Goal: Task Accomplishment & Management: Contribute content

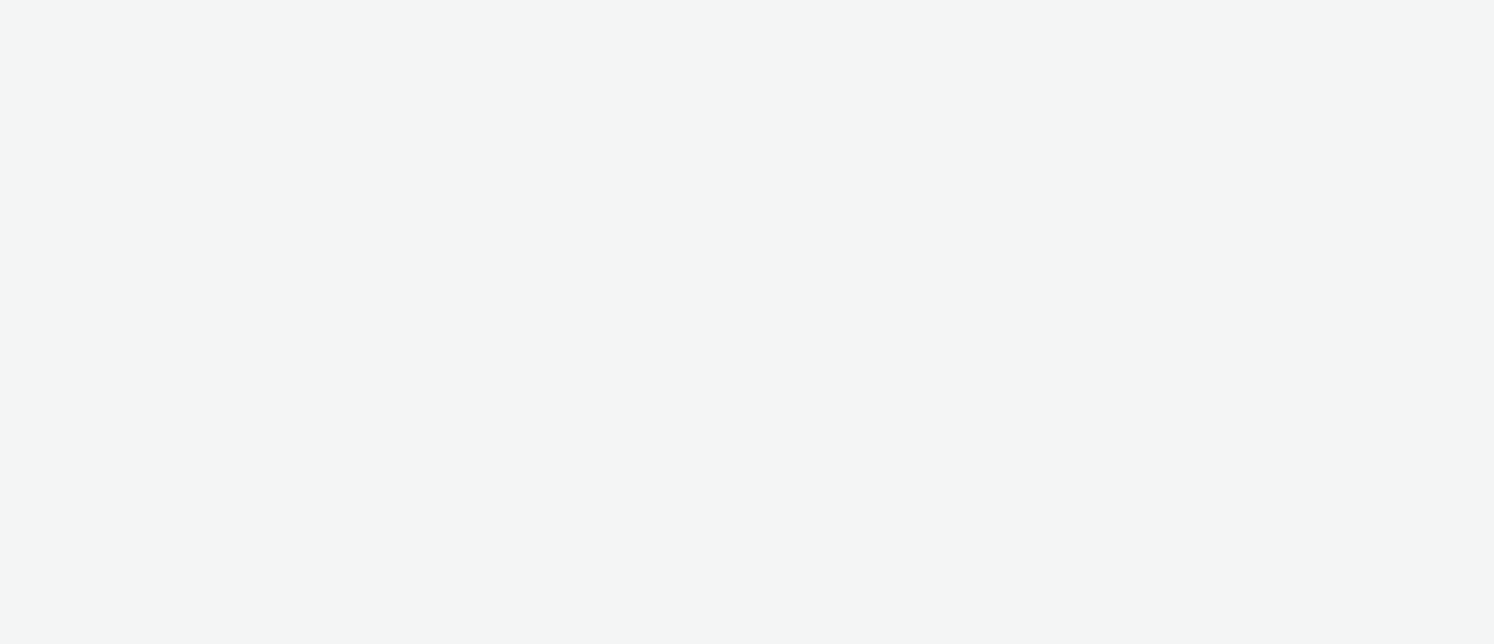
select select "11a7df10-284f-415c-b52a-427acf4c31ae"
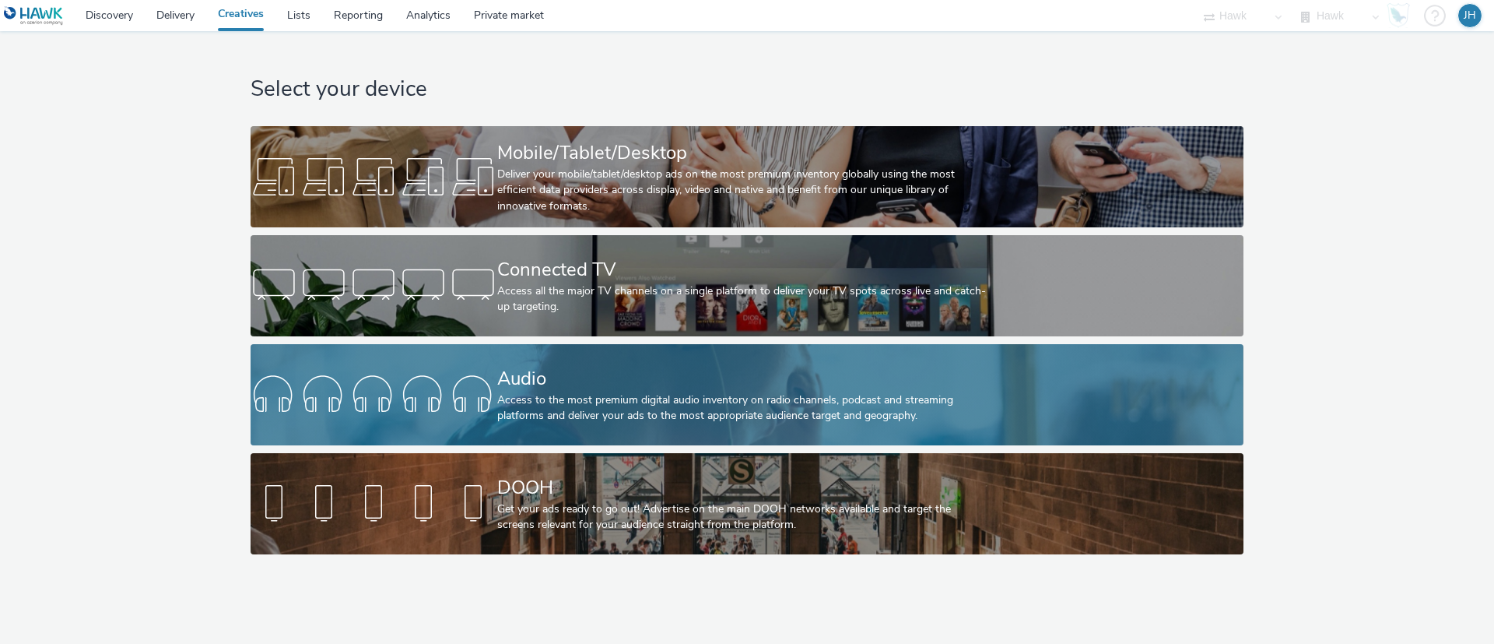
click at [624, 401] on div "Access to the most premium digital audio inventory on radio channels, podcast a…" at bounding box center [743, 408] width 493 height 32
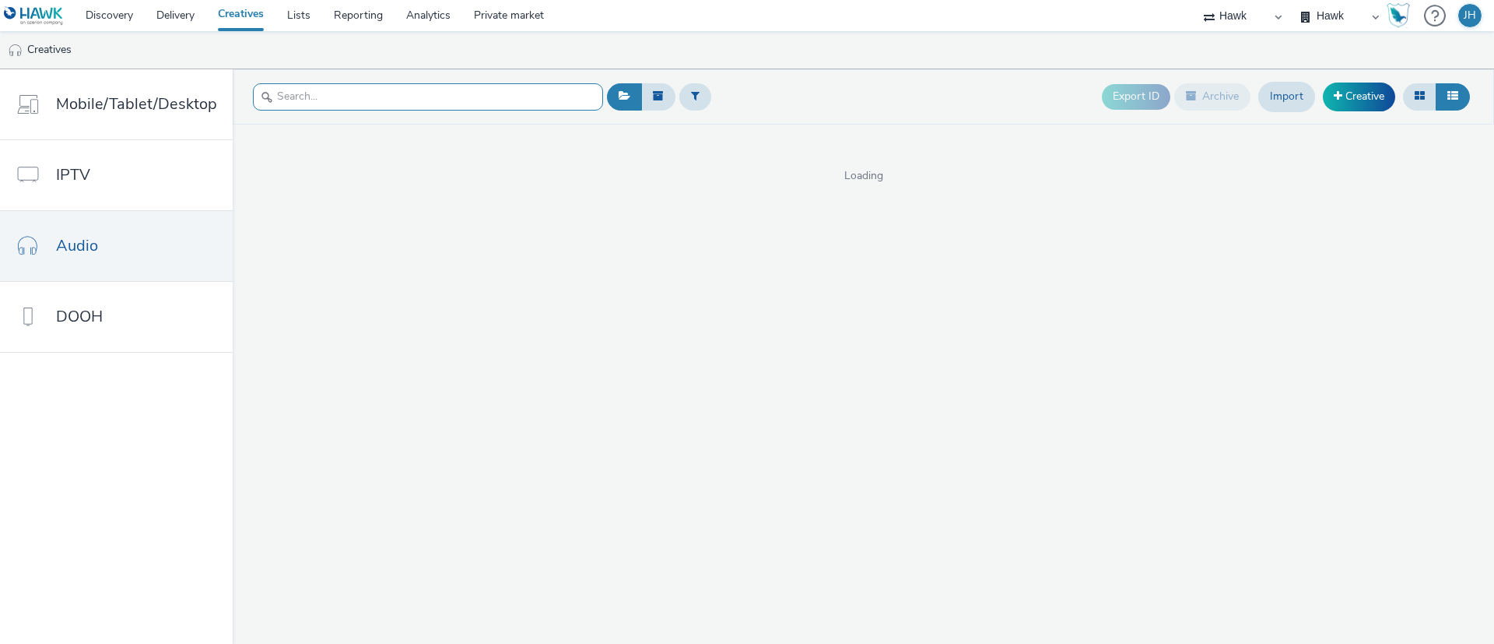
click at [365, 84] on input "text" at bounding box center [428, 96] width 350 height 27
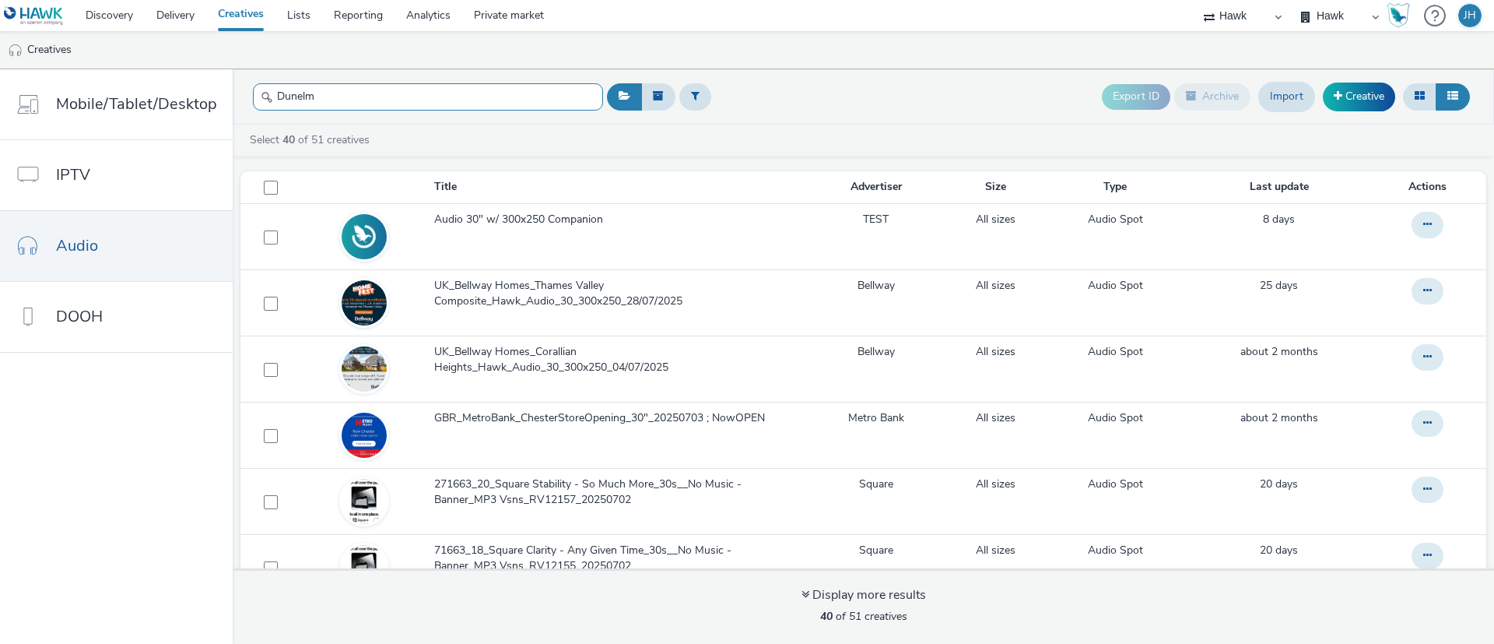
type input "Dunelm"
click at [489, 118] on header "Dunelm Export ID Archive Import Creative" at bounding box center [864, 96] width 1262 height 55
drag, startPoint x: 364, startPoint y: 110, endPoint x: 356, endPoint y: 97, distance: 14.7
click at [362, 106] on input "Dunelm" at bounding box center [428, 96] width 350 height 27
paste input "Dunelm"
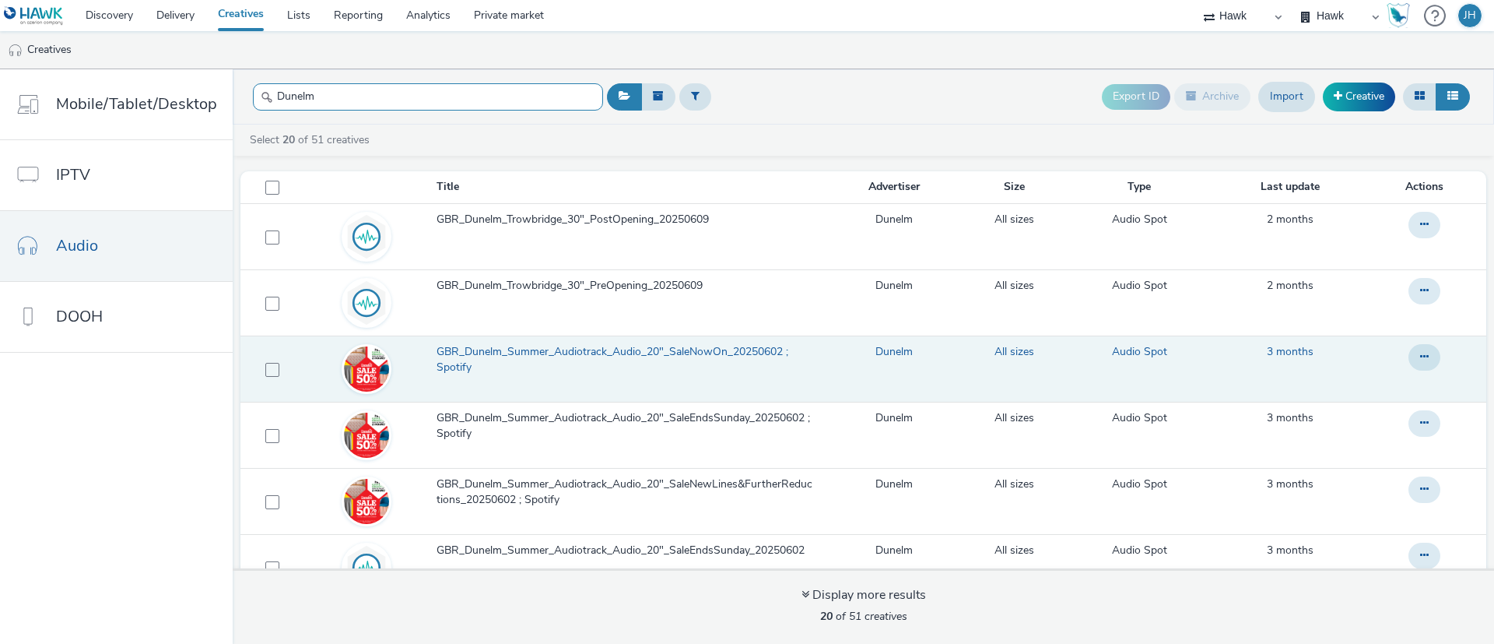
type input "Dunelm"
click at [594, 349] on span "GBR_Dunelm_Summer_Audiotrack_Audio_20"_SaleNowOn_20250602 ; Spotify" at bounding box center [628, 360] width 383 height 32
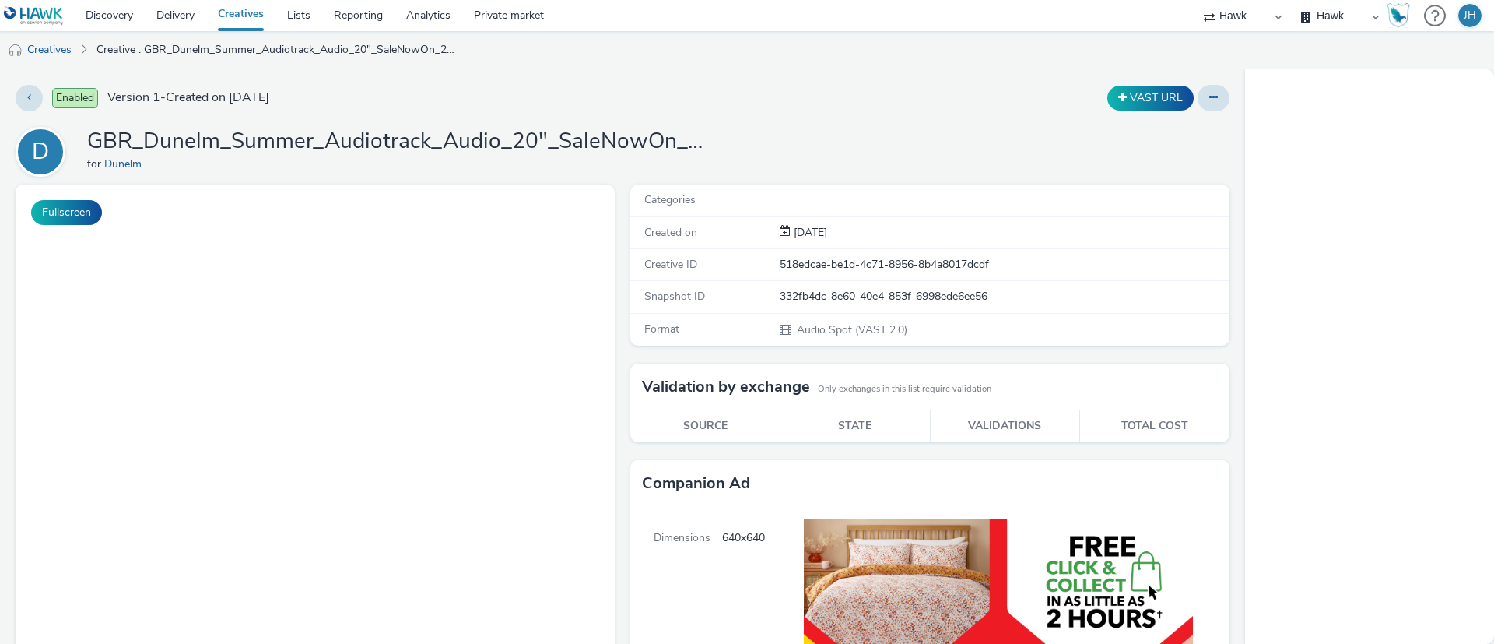
click at [305, 142] on h1 "GBR_Dunelm_Summer_Audiotrack_Audio_20"_SaleNowOn_20250602 ; Spotify" at bounding box center [398, 142] width 623 height 30
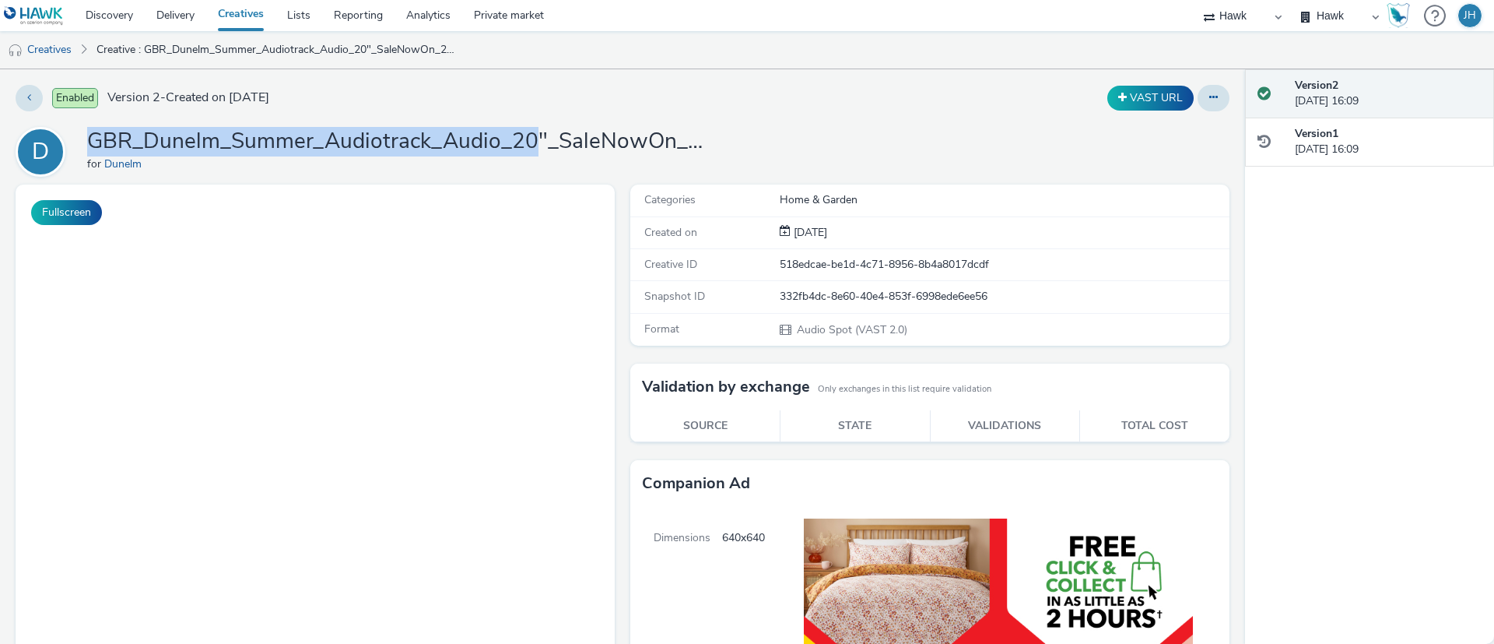
click at [305, 142] on h1 "GBR_Dunelm_Summer_Audiotrack_Audio_20"_SaleNowOn_20250602 ; Spotify" at bounding box center [398, 142] width 623 height 30
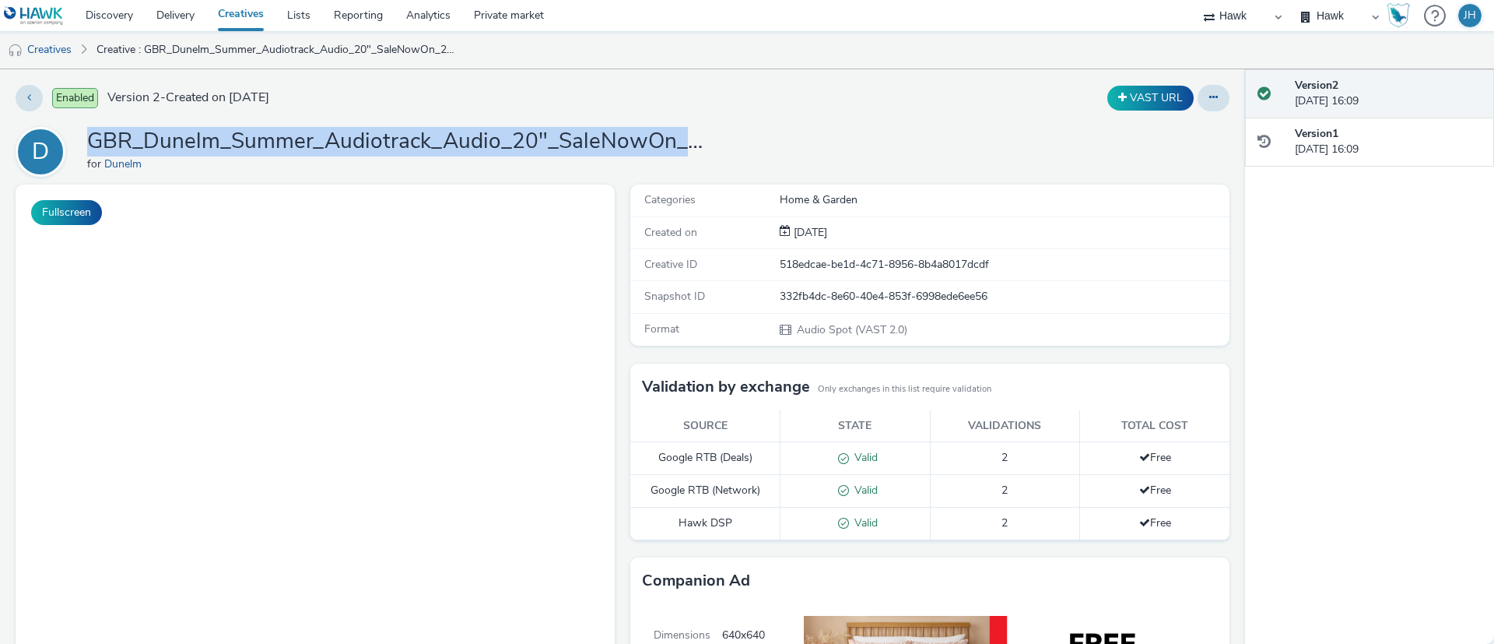
click at [305, 142] on h1 "GBR_Dunelm_Summer_Audiotrack_Audio_20"_SaleNowOn_20250602 ; Spotify" at bounding box center [398, 142] width 623 height 30
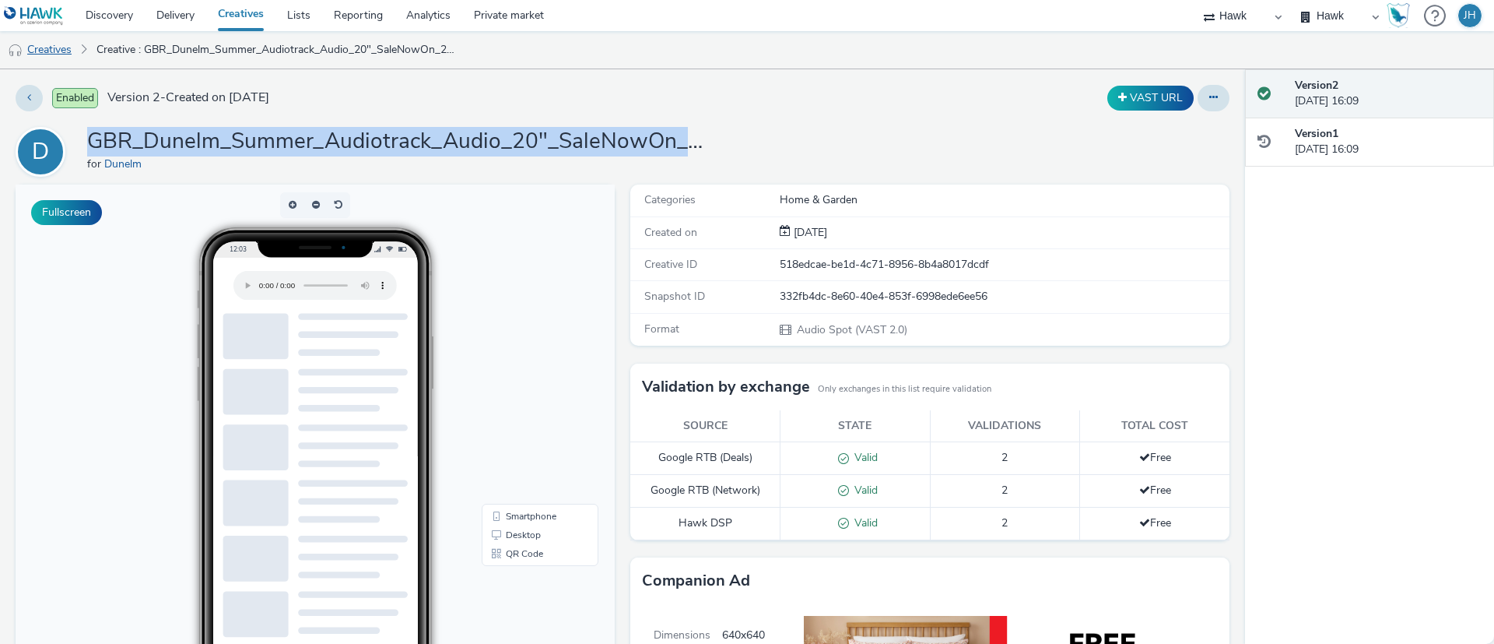
click at [63, 55] on link "Creatives" at bounding box center [39, 49] width 79 height 37
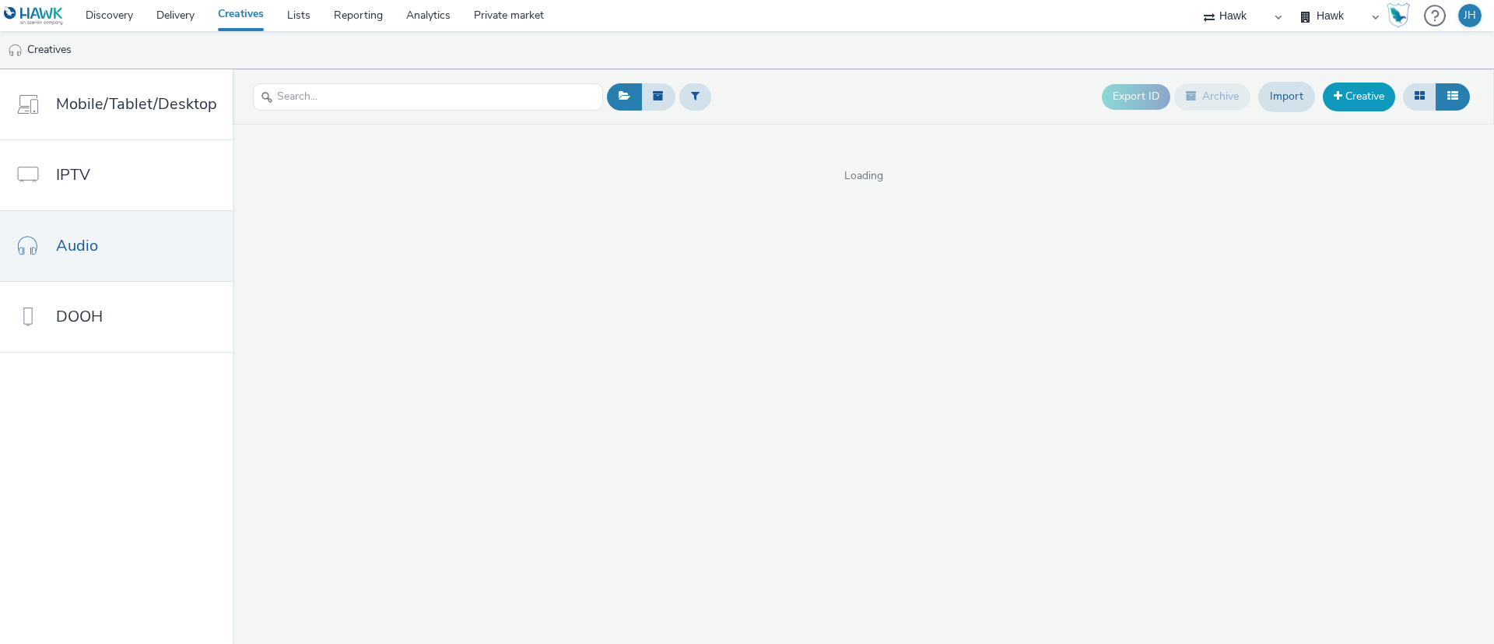
click at [1361, 93] on link "Creative" at bounding box center [1359, 97] width 72 height 28
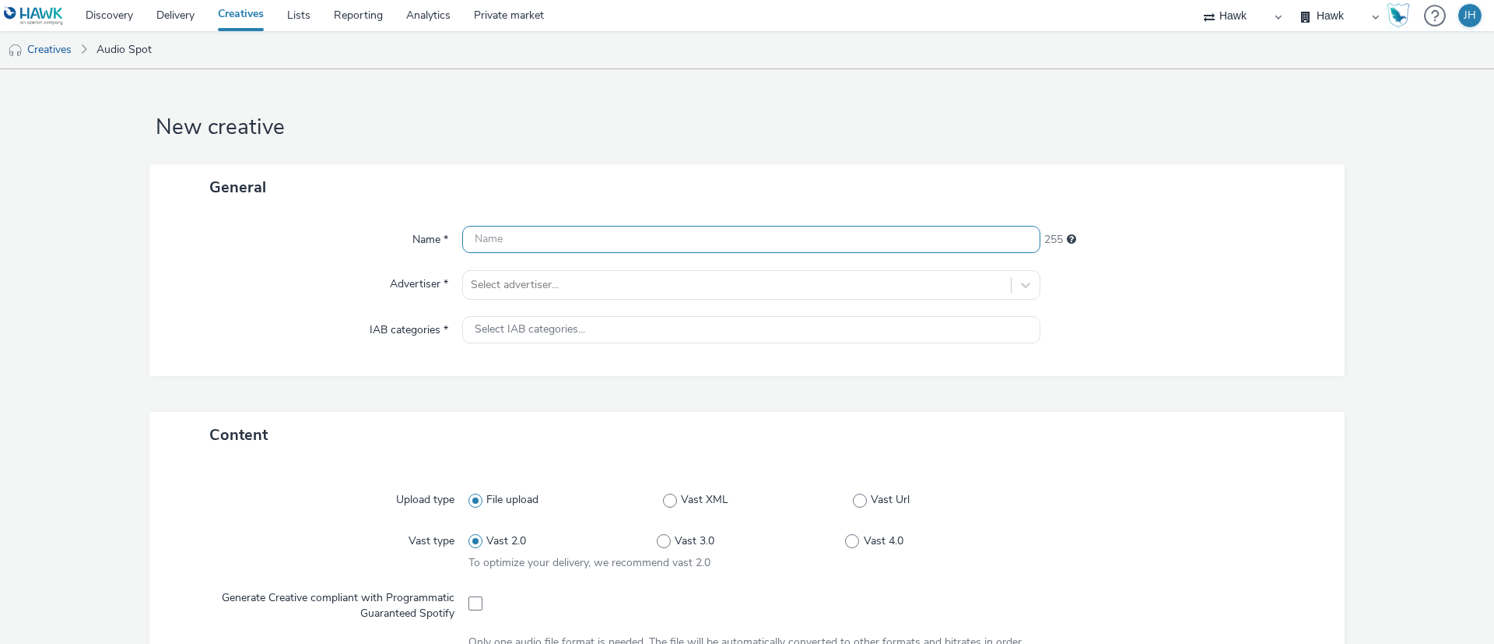
click at [566, 234] on input "text" at bounding box center [751, 239] width 578 height 27
paste input "GBR_Dunelm_Summer_Audiotrack_Audio_20"_SaleNowOn_20250602 ; Spotify"
drag, startPoint x: 541, startPoint y: 240, endPoint x: 583, endPoint y: 249, distance: 43.1
click at [583, 249] on input "GBR_Dunelm_Summer_Audiotrack_Audio_20"_SaleNowOn_20250602 ; Spotify" at bounding box center [751, 239] width 578 height 27
drag, startPoint x: 590, startPoint y: 245, endPoint x: 646, endPoint y: 290, distance: 72.0
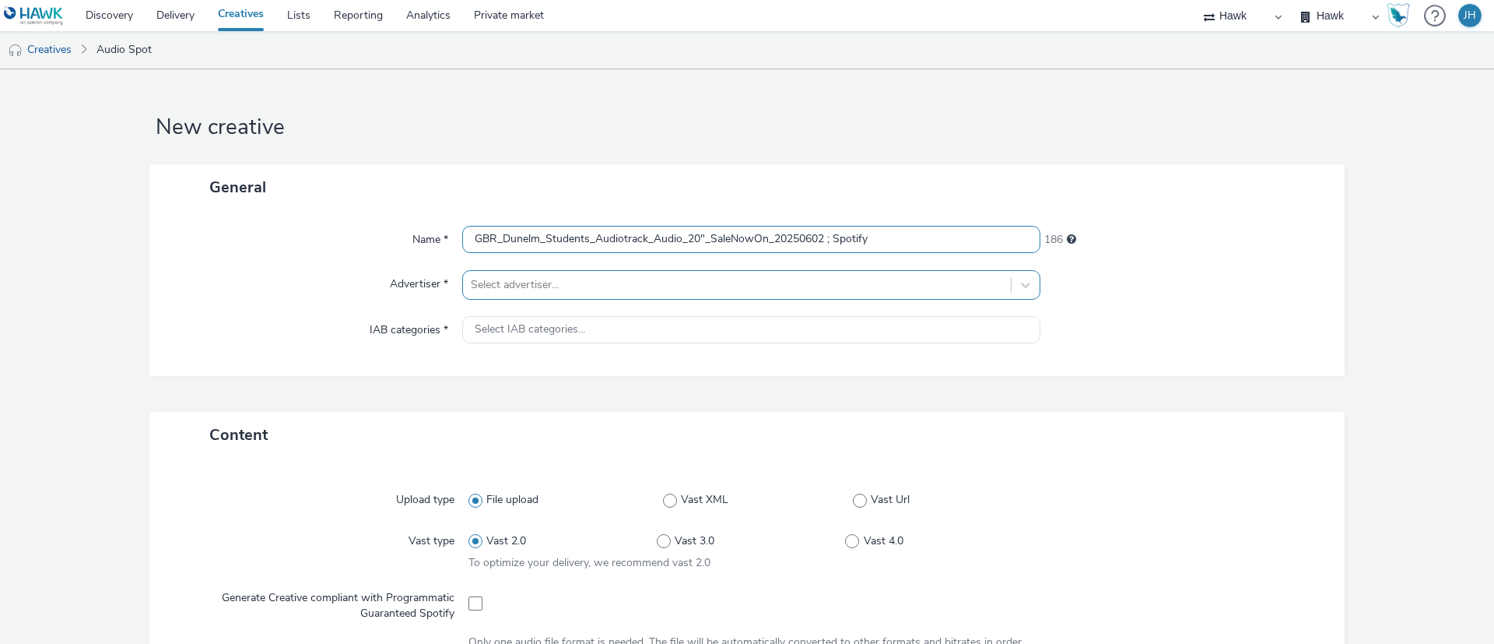
click at [646, 290] on div "Name * GBR_Dunelm_Students_Audiotrack_Audio_20"_SaleNowOn_20250602 ; Spotify 18…" at bounding box center [747, 293] width 1196 height 166
drag, startPoint x: 645, startPoint y: 242, endPoint x: 711, endPoint y: 291, distance: 81.7
click at [711, 291] on div "Name * GBR_Dunelm_Students_Audio_20"_SaleNowOn_20250602 ; Spotify 197 Advertise…" at bounding box center [747, 293] width 1196 height 166
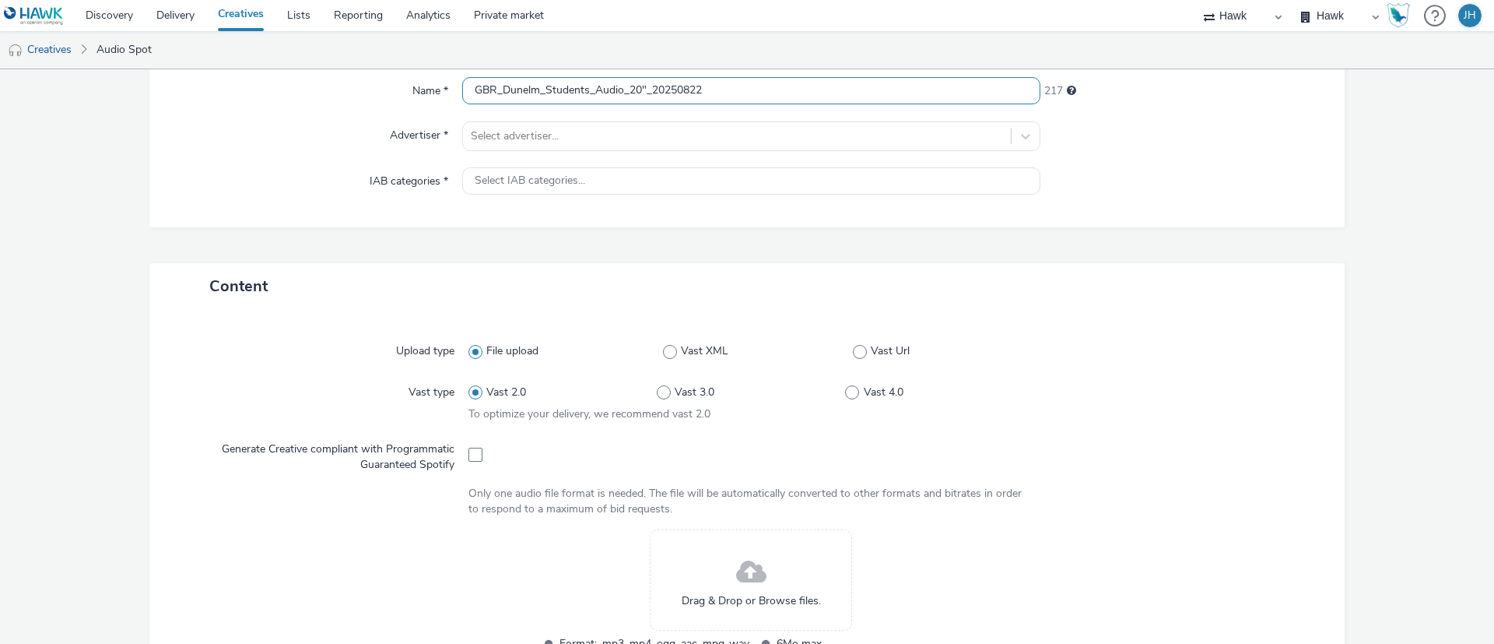
scroll to position [234, 0]
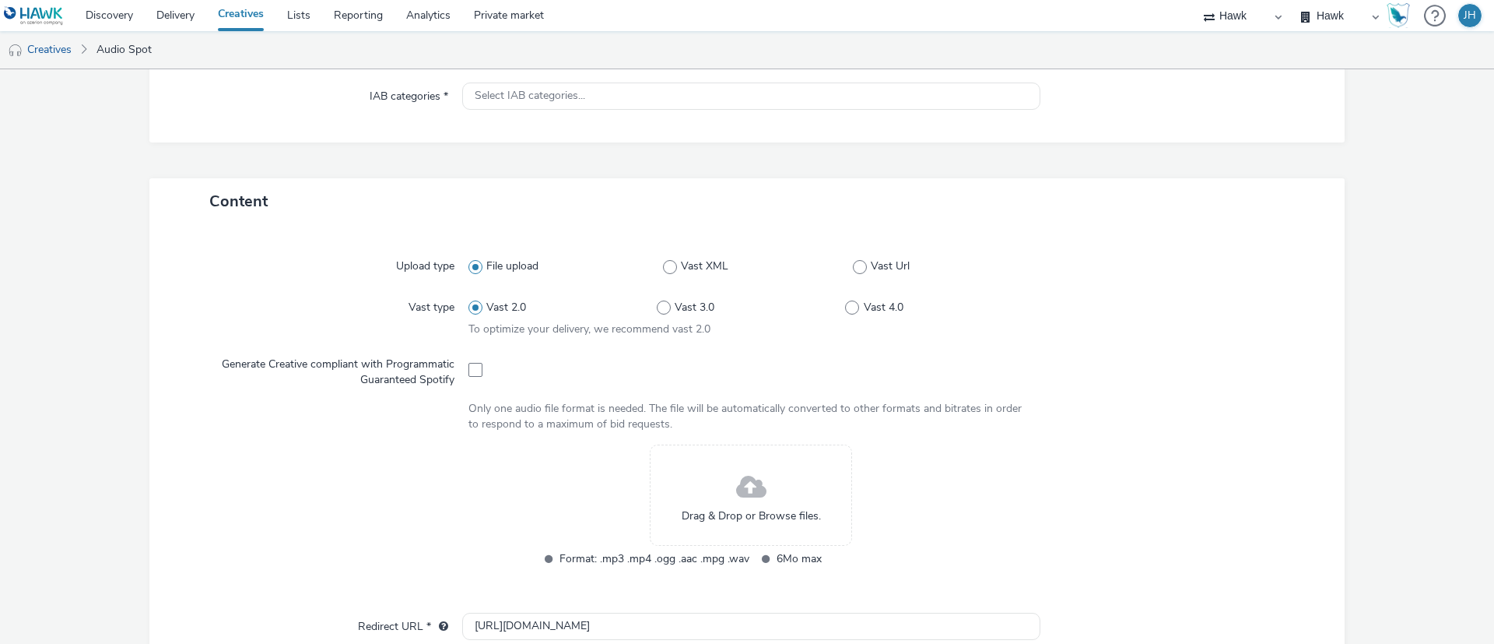
type input "GBR_Dunelm_Students_Audio_20"_20250822"
click at [697, 512] on span "Drag & Drop or Browse files." at bounding box center [751, 516] width 139 height 16
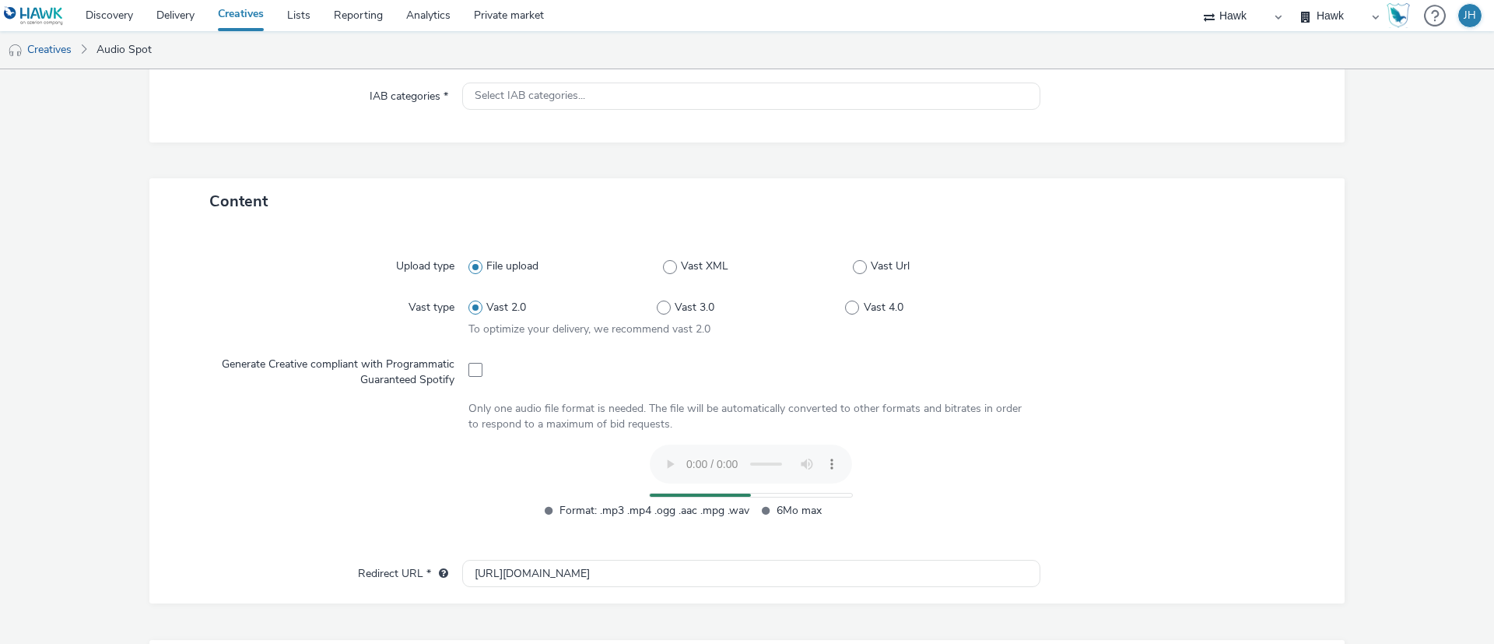
scroll to position [543, 0]
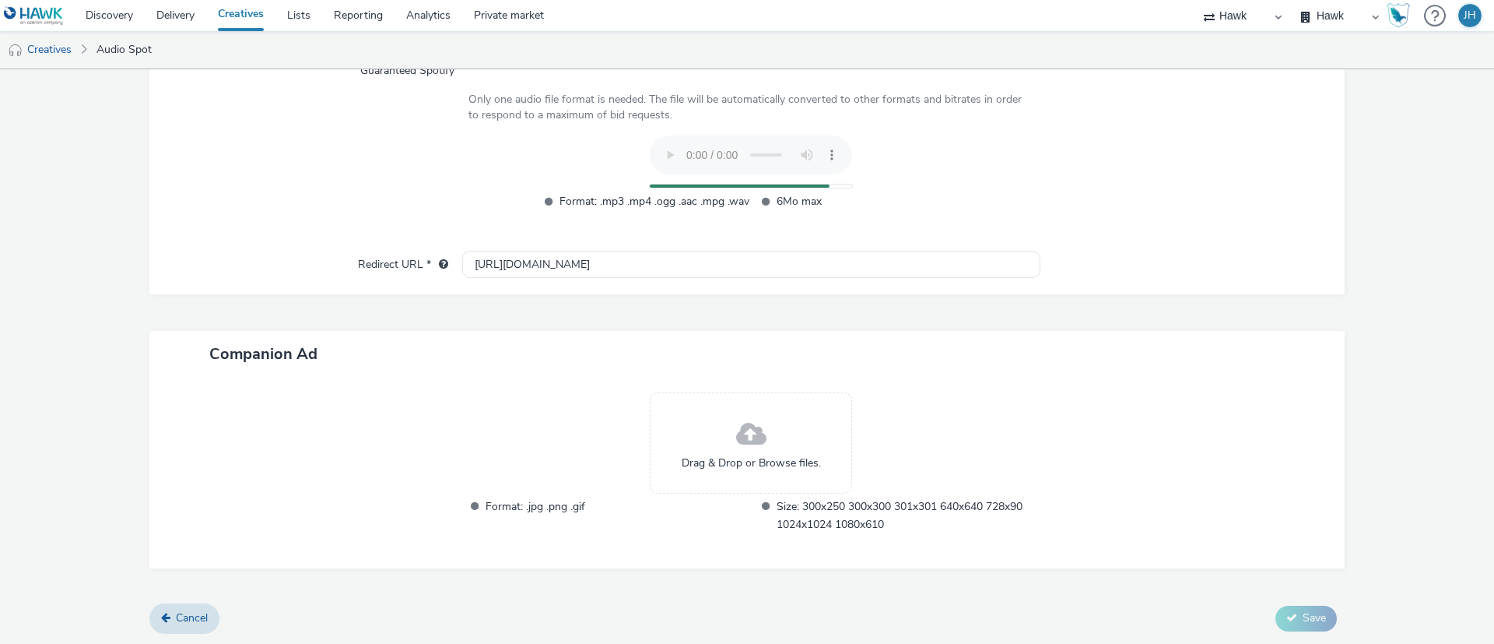
click at [739, 422] on span at bounding box center [751, 434] width 30 height 41
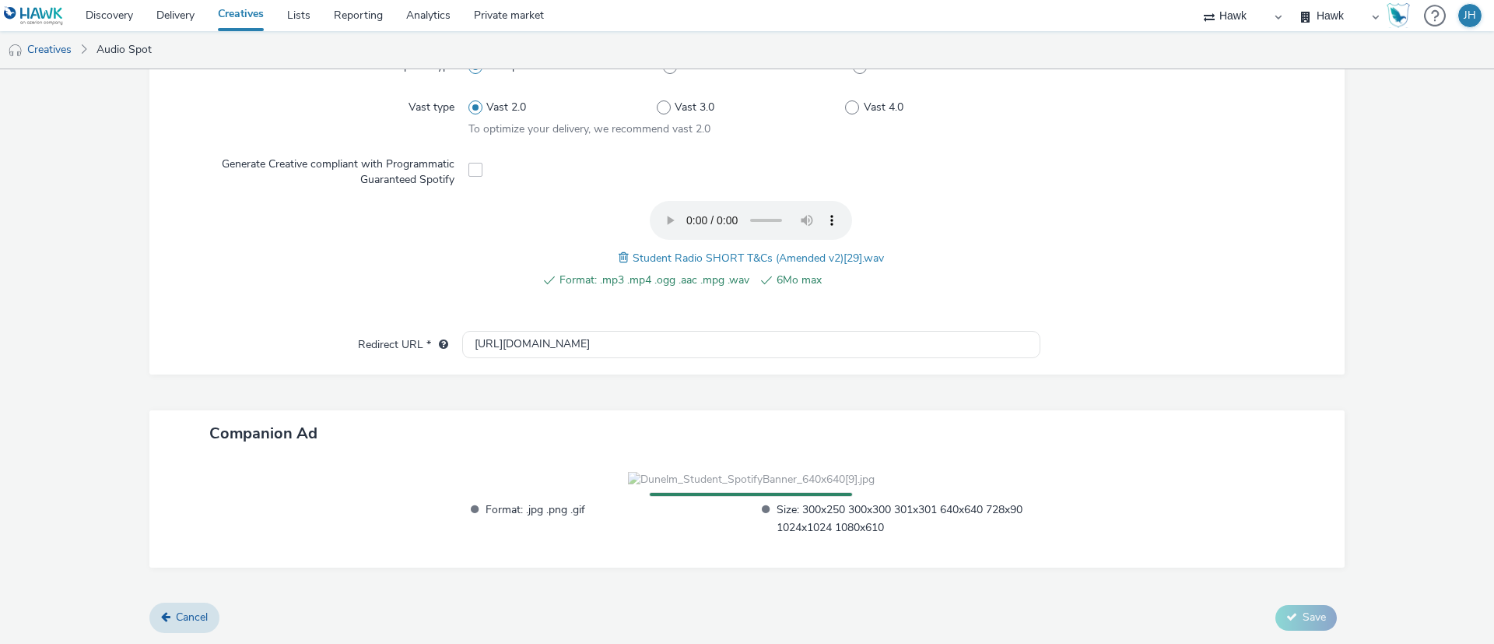
scroll to position [537, 0]
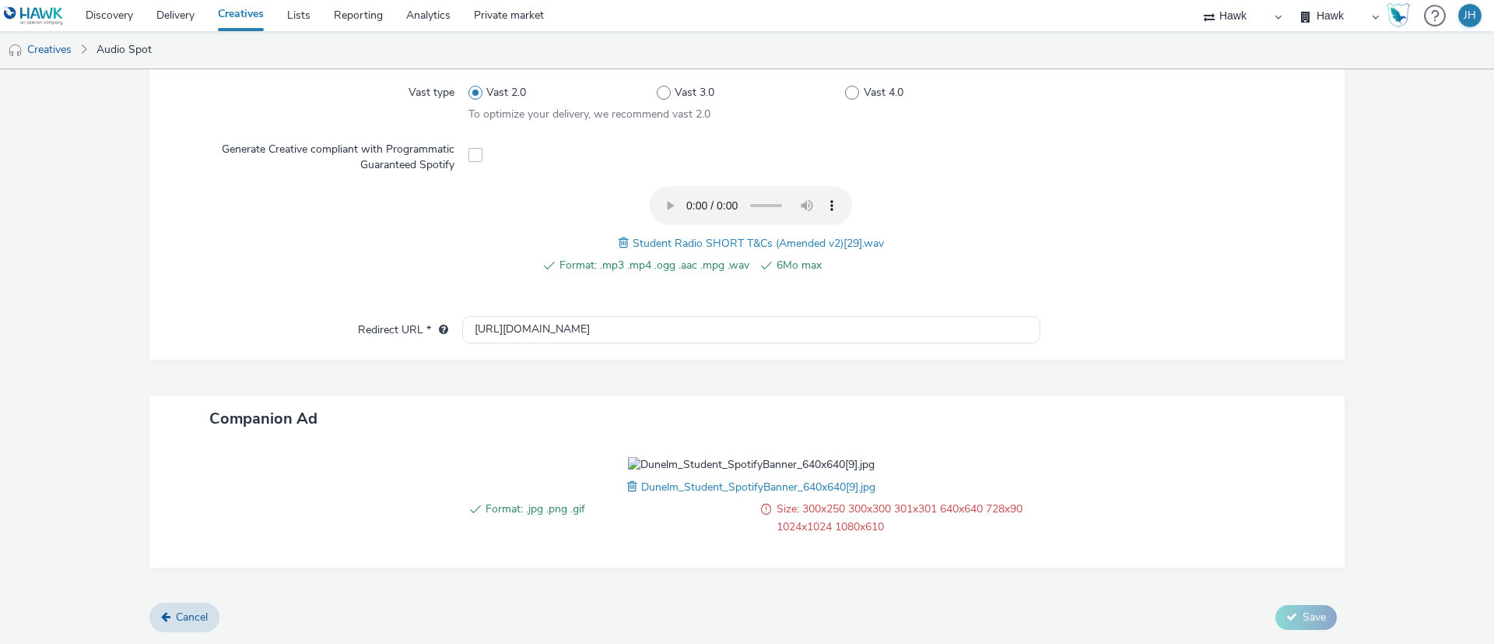
click at [627, 485] on span at bounding box center [634, 486] width 14 height 17
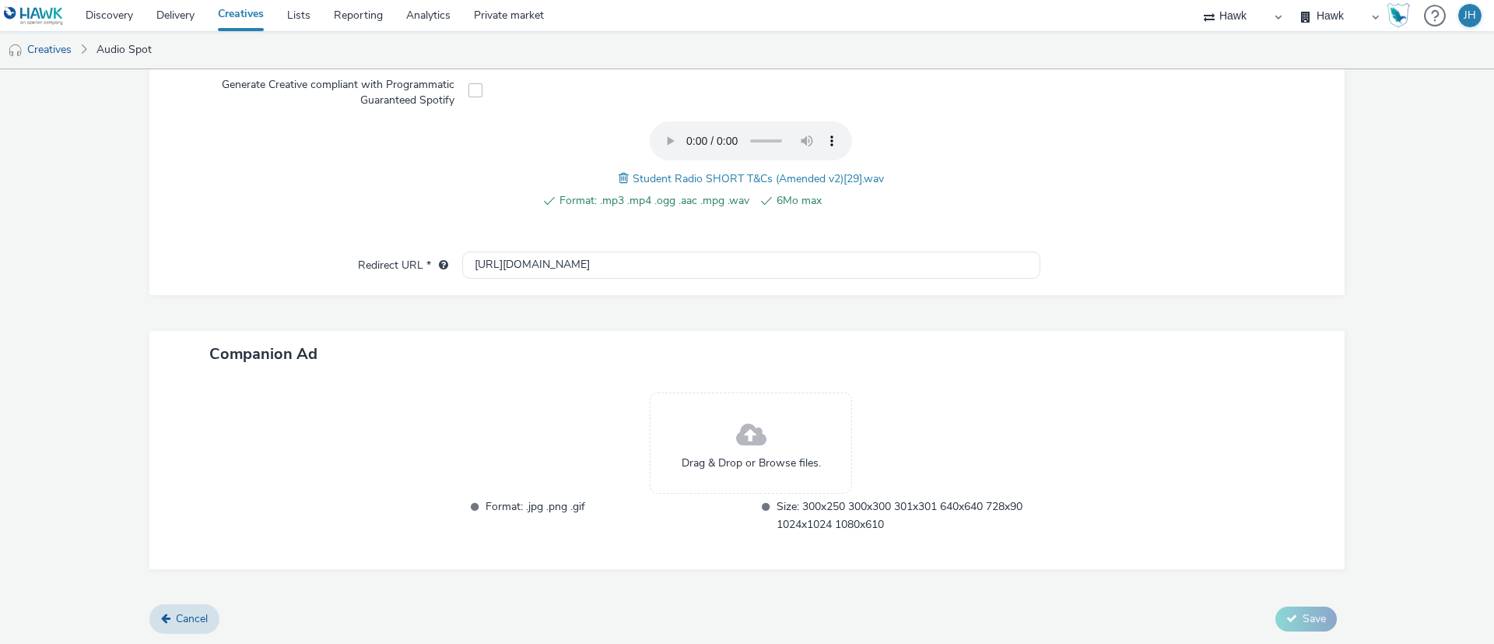
click at [782, 447] on div "Drag & Drop or Browse files." at bounding box center [751, 442] width 202 height 101
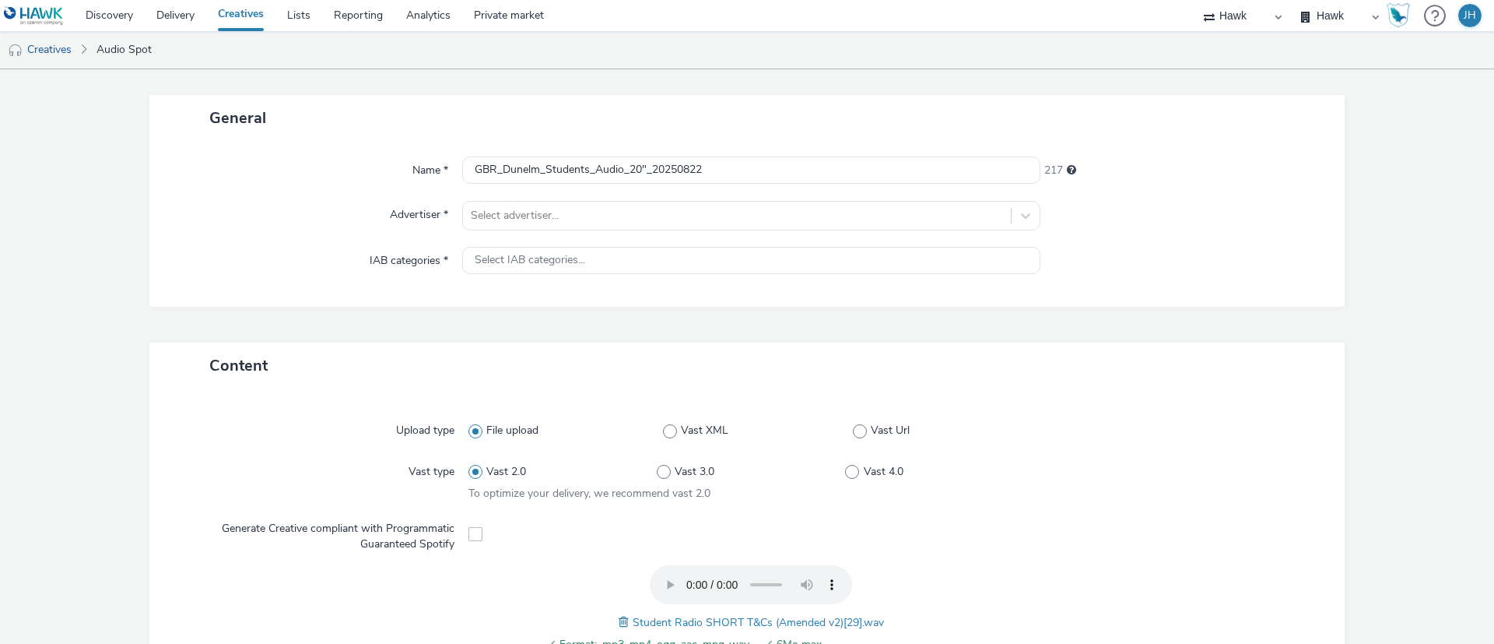
scroll to position [46, 0]
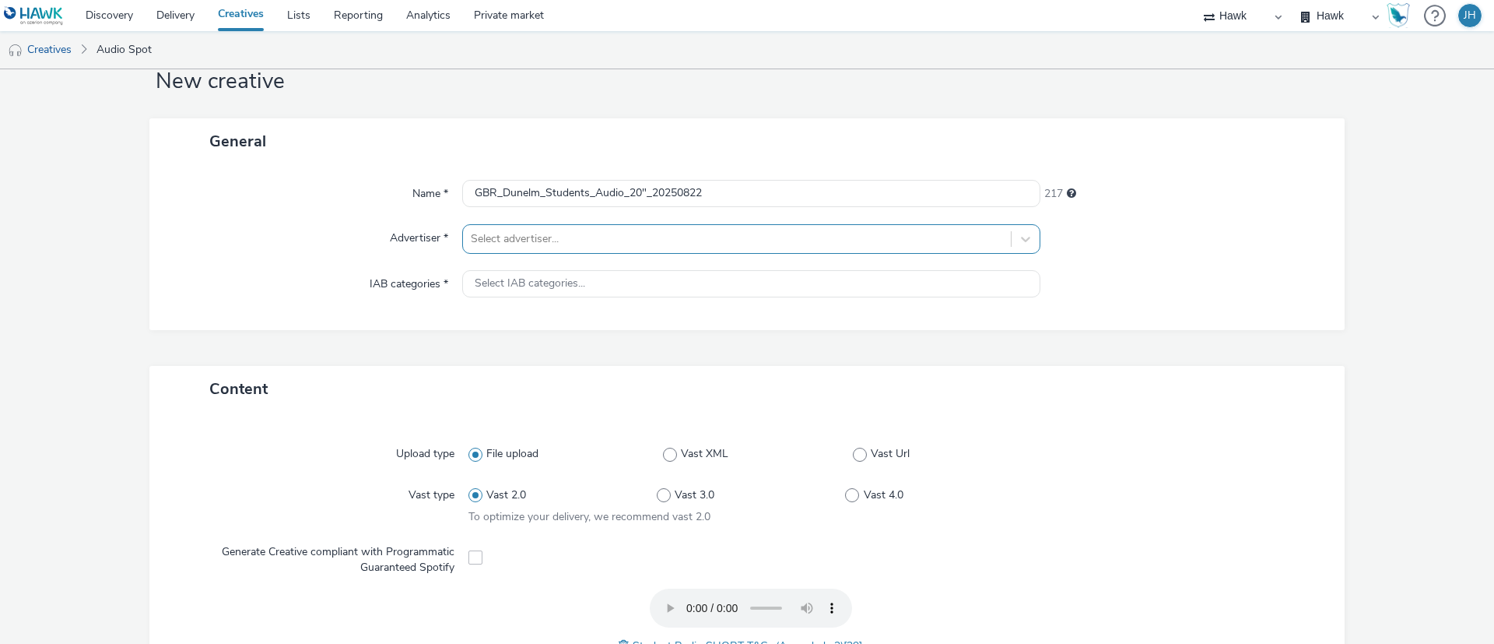
click at [578, 234] on div at bounding box center [737, 239] width 532 height 19
type input "dun"
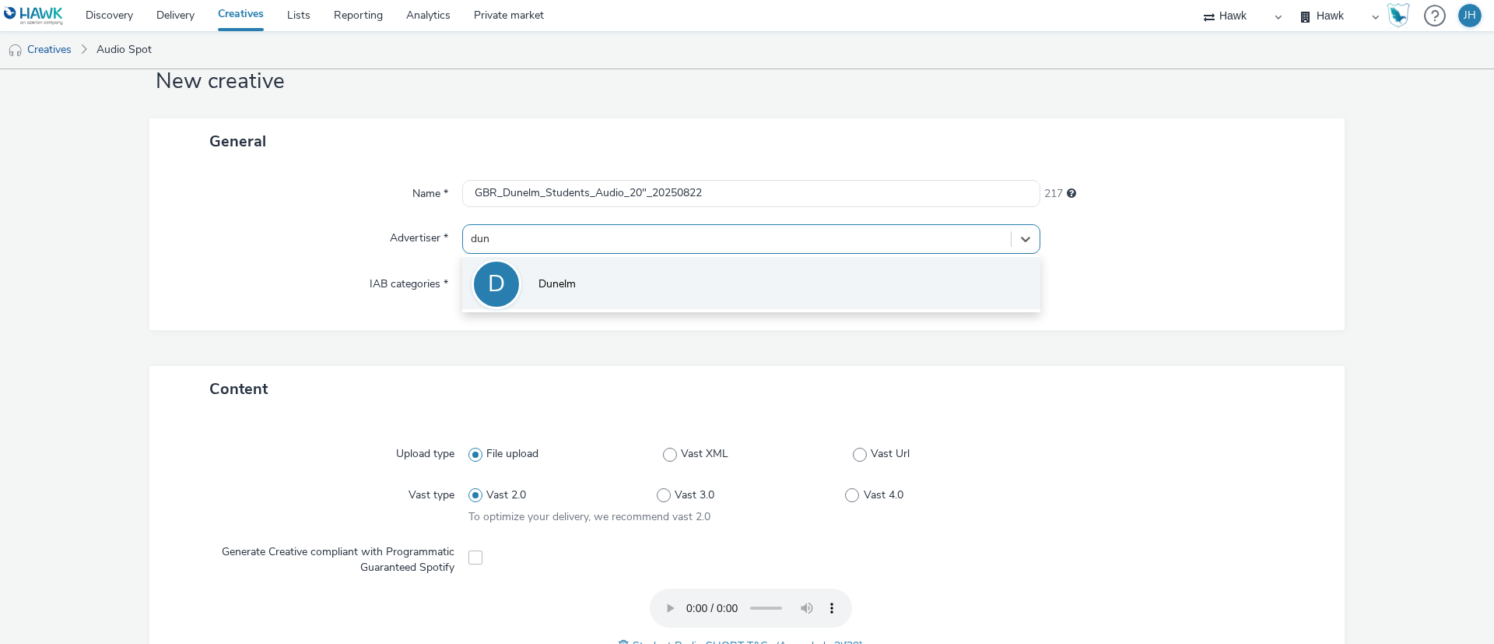
click at [585, 263] on li "D Dunelm" at bounding box center [751, 283] width 578 height 52
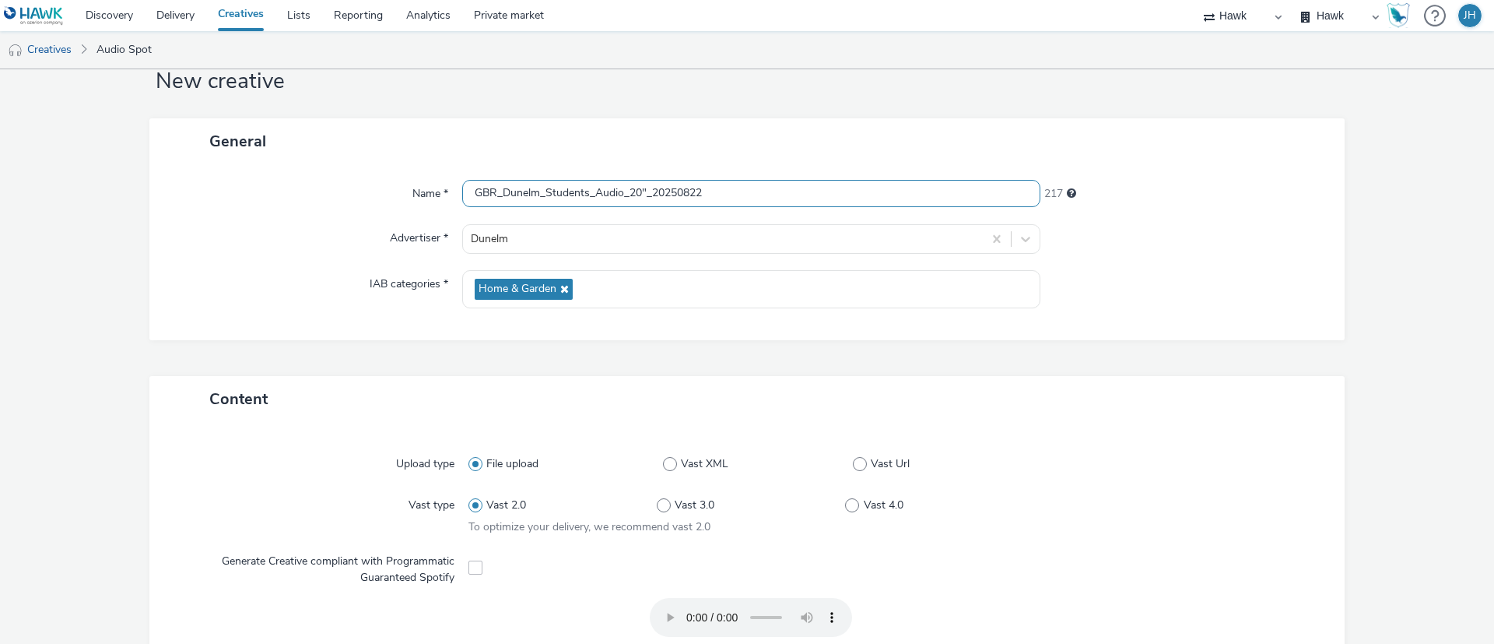
drag, startPoint x: 466, startPoint y: 191, endPoint x: 545, endPoint y: 191, distance: 78.6
click at [545, 191] on input "GBR_Dunelm_Students_Audio_20"_20250822" at bounding box center [751, 193] width 578 height 27
click at [609, 191] on input "GBR_Dunelm_Students_Audio_20"_20250822" at bounding box center [751, 193] width 578 height 27
click at [588, 191] on input "GBR_Dunelm_Students_Audio_20"_20250822" at bounding box center [751, 193] width 578 height 27
click at [693, 190] on input "GBR_Dunelm_Students_Audio_20"_20250822" at bounding box center [751, 193] width 578 height 27
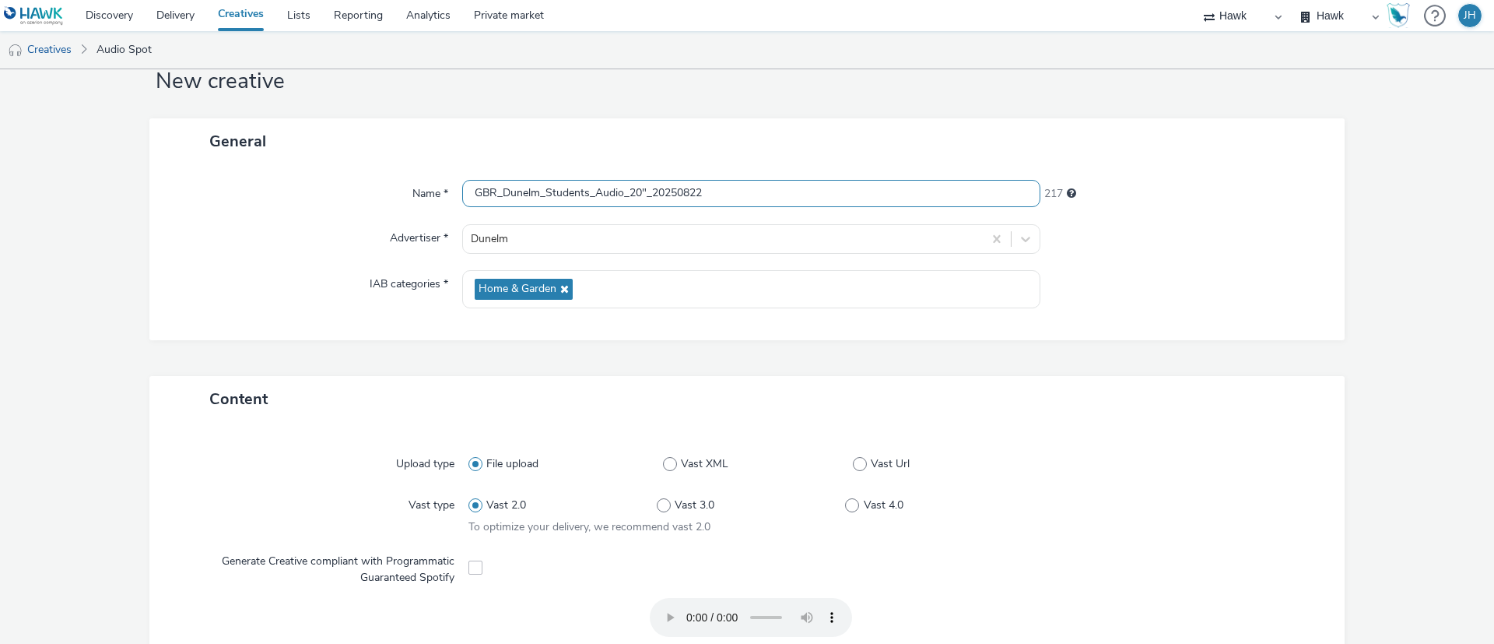
click at [708, 191] on input "GBR_Dunelm_Students_Audio_20"_20250822" at bounding box center [751, 193] width 578 height 27
click at [578, 190] on input "GBR_Dunelm_Students_Audio_20"_20250822" at bounding box center [751, 193] width 578 height 27
click at [582, 192] on input "GBR_Dunelm_Students_Audio_20"_20250822" at bounding box center [751, 193] width 578 height 27
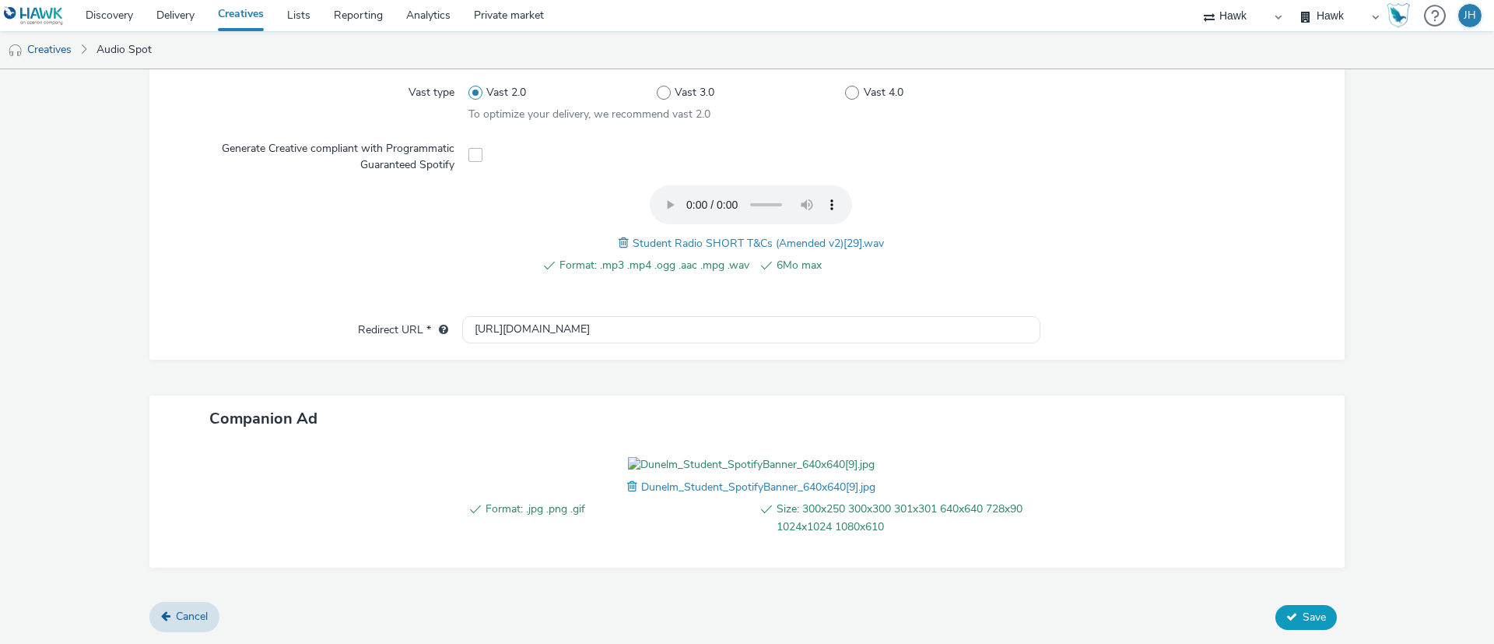
click at [1287, 616] on icon at bounding box center [1292, 616] width 11 height 11
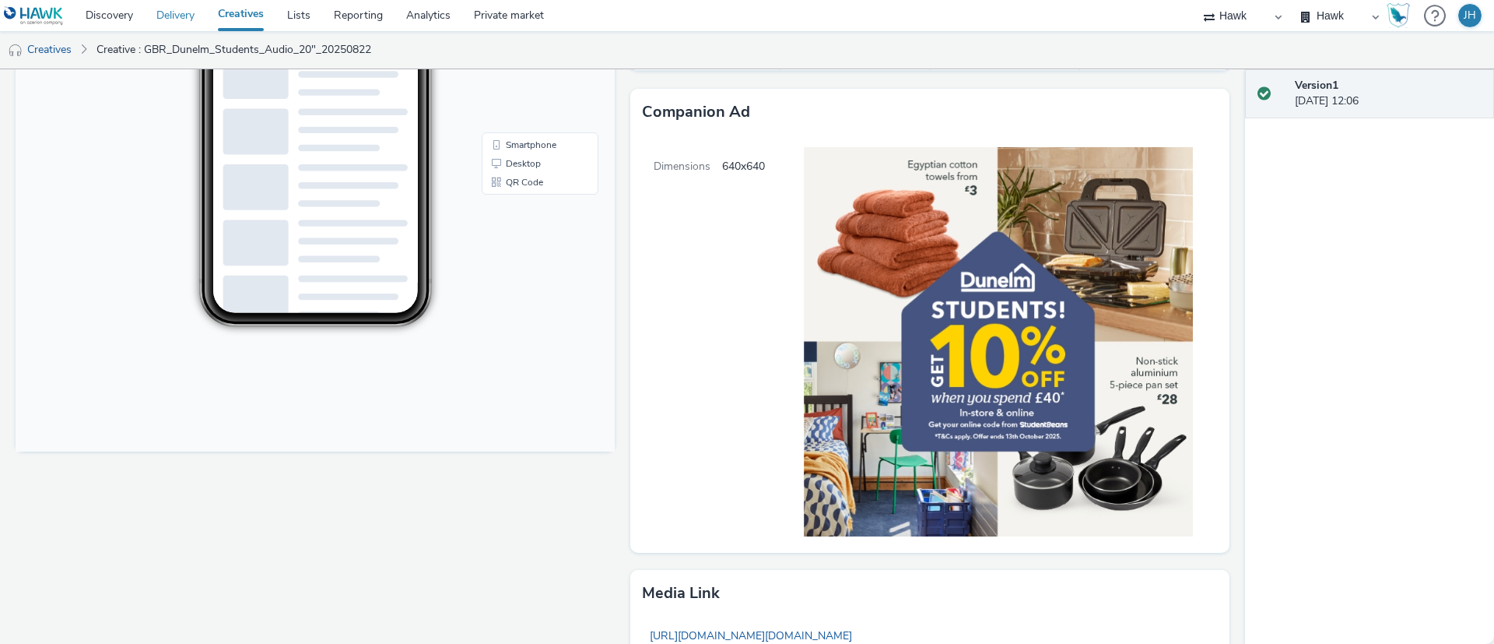
click at [186, 17] on link "Delivery" at bounding box center [175, 15] width 61 height 31
